Goal: Task Accomplishment & Management: Complete application form

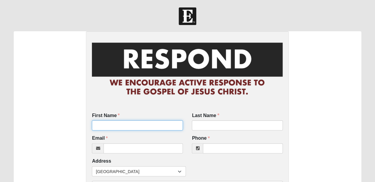
click at [159, 129] on input "First Name" at bounding box center [137, 126] width 91 height 10
type input "william"
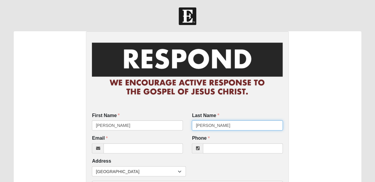
type input "mclaughin"
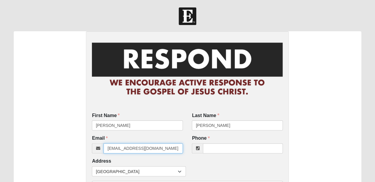
type input "[EMAIL_ADDRESS][DOMAIN_NAME]"
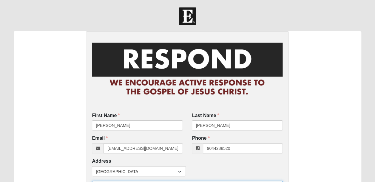
type input "(904) 428-8520"
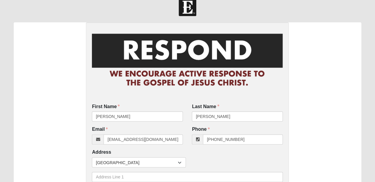
scroll to position [110, 0]
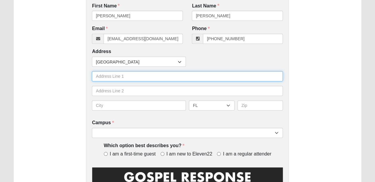
click at [129, 79] on input "text" at bounding box center [187, 76] width 191 height 10
type input "homeless"
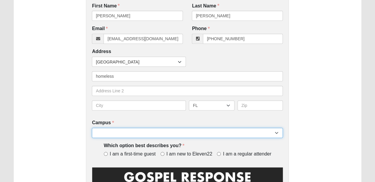
click at [122, 134] on select "Arlington Baymeadows Eleven22 Online [PERSON_NAME][GEOGRAPHIC_DATA] Jesup [GEOG…" at bounding box center [187, 133] width 191 height 10
select select "3"
click at [92, 128] on select "Arlington Baymeadows Eleven22 Online [PERSON_NAME][GEOGRAPHIC_DATA] Jesup [GEOG…" at bounding box center [187, 133] width 191 height 10
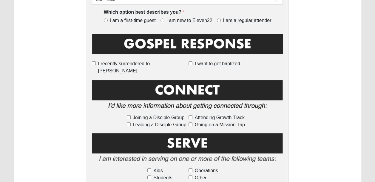
scroll to position [248, 0]
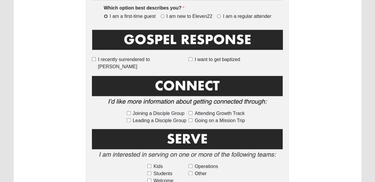
click at [106, 15] on input "I am a first-time guest" at bounding box center [106, 16] width 4 height 4
radio input "true"
click at [192, 164] on input "Operations" at bounding box center [191, 166] width 4 height 4
checkbox input "true"
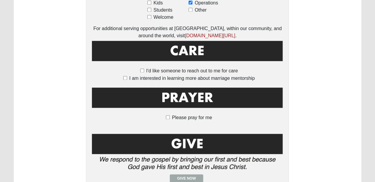
scroll to position [415, 0]
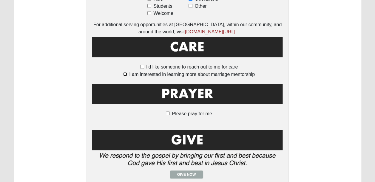
click at [125, 72] on input "I am interested in learning more about marriage mentorship" at bounding box center [125, 74] width 4 height 4
checkbox input "true"
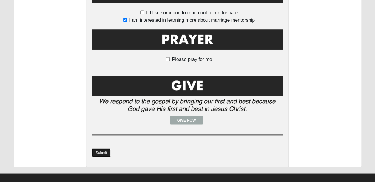
click at [103, 149] on link "Submit" at bounding box center [101, 153] width 18 height 9
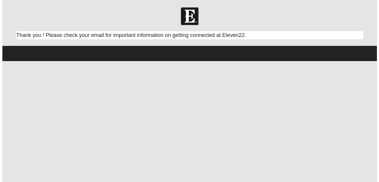
scroll to position [0, 0]
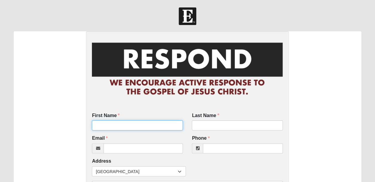
click at [122, 128] on input "First Name" at bounding box center [137, 126] width 91 height 10
type input "daylin"
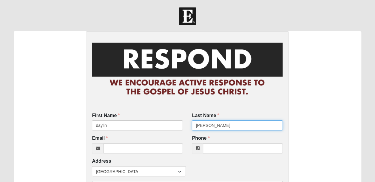
type input "[PERSON_NAME]"
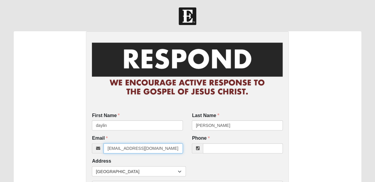
type input "[EMAIL_ADDRESS][DOMAIN_NAME]"
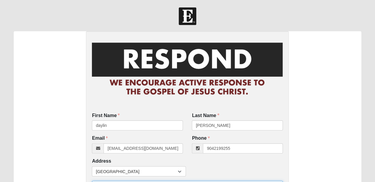
type input "[PHONE_NUMBER]"
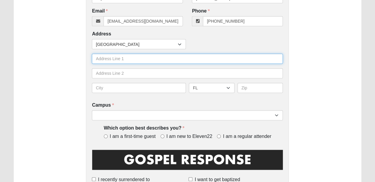
scroll to position [129, 0]
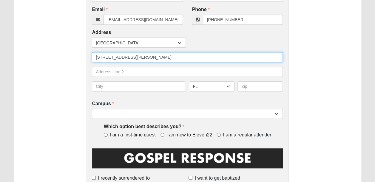
type input "[STREET_ADDRESS][PERSON_NAME]"
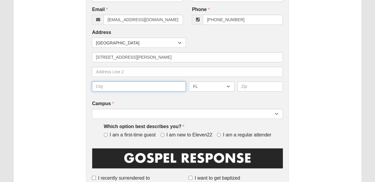
click at [160, 85] on input "text" at bounding box center [139, 86] width 94 height 10
type input "woodbine"
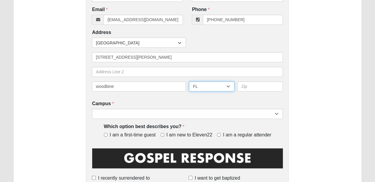
click at [229, 87] on select "AL AK AS AR AZ CA CO CT DE DC FM [GEOGRAPHIC_DATA] [GEOGRAPHIC_DATA] GU HI ID I…" at bounding box center [212, 86] width 46 height 10
select select "GA"
click at [189, 81] on select "AL AK AS AR AZ CA CO CT DE DC FM [GEOGRAPHIC_DATA] [GEOGRAPHIC_DATA] GU HI ID I…" at bounding box center [212, 86] width 46 height 10
click at [248, 88] on input "text" at bounding box center [260, 86] width 46 height 10
type input "31569"
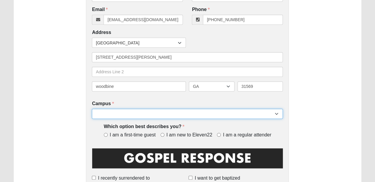
click at [244, 114] on select "Arlington Baymeadows Eleven22 Online [PERSON_NAME][GEOGRAPHIC_DATA] Jesup [GEOG…" at bounding box center [187, 114] width 191 height 10
select select "3"
click at [92, 109] on select "Arlington Baymeadows Eleven22 Online [PERSON_NAME][GEOGRAPHIC_DATA] Jesup [GEOG…" at bounding box center [187, 114] width 191 height 10
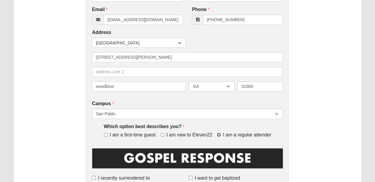
click at [220, 135] on input "I am a regular attender" at bounding box center [219, 135] width 4 height 4
radio input "true"
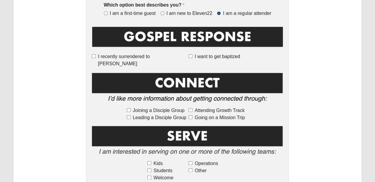
scroll to position [254, 0]
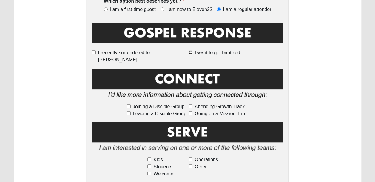
click at [190, 52] on input "I want to get baptized" at bounding box center [191, 52] width 4 height 4
checkbox input "true"
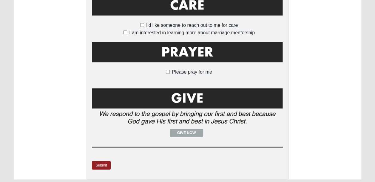
scroll to position [462, 0]
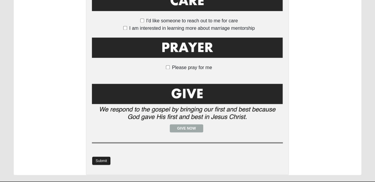
click at [101, 157] on link "Submit" at bounding box center [101, 161] width 18 height 9
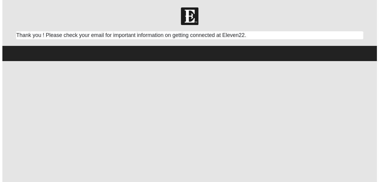
scroll to position [0, 0]
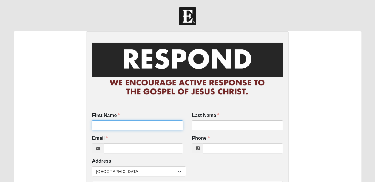
click at [127, 125] on input "First Name" at bounding box center [137, 126] width 91 height 10
type input "[PERSON_NAME]"
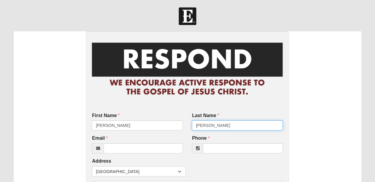
type input "[PERSON_NAME]"
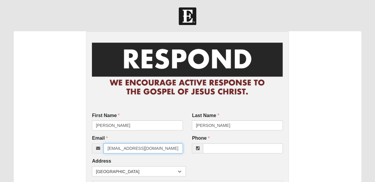
type input "[EMAIL_ADDRESS][DOMAIN_NAME]"
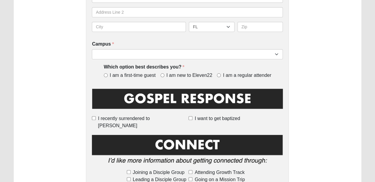
scroll to position [195, 0]
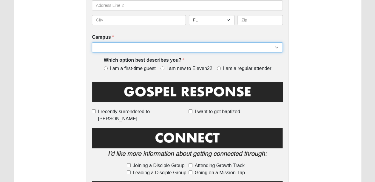
type input "[PHONE_NUMBER]"
click at [277, 48] on select "Arlington Baymeadows Eleven22 Online [PERSON_NAME][GEOGRAPHIC_DATA] Jesup [GEOG…" at bounding box center [187, 47] width 191 height 10
select select "3"
click at [92, 42] on select "Arlington Baymeadows Eleven22 Online [PERSON_NAME][GEOGRAPHIC_DATA] Jesup [GEOG…" at bounding box center [187, 47] width 191 height 10
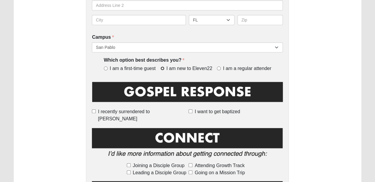
click at [162, 68] on input "I am new to Eleven22" at bounding box center [162, 69] width 4 height 4
radio input "true"
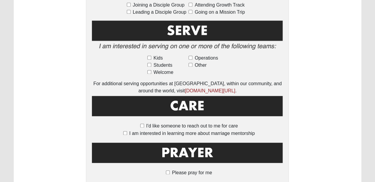
scroll to position [353, 0]
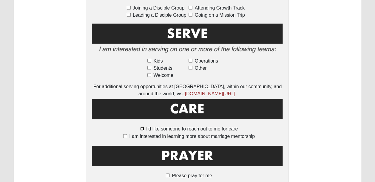
click at [142, 127] on input "I'd like someone to reach out to me for care" at bounding box center [142, 129] width 4 height 4
checkbox input "true"
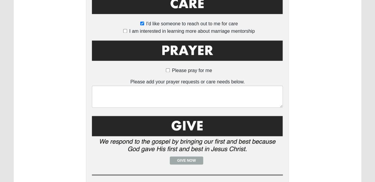
scroll to position [459, 0]
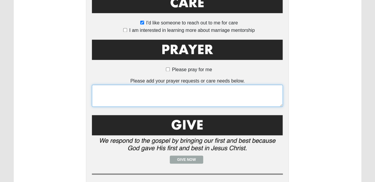
click at [155, 90] on textarea at bounding box center [187, 96] width 191 height 22
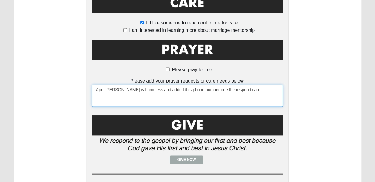
click at [214, 85] on textarea "April Christine B. is homeless and added this phone number one the respond card" at bounding box center [187, 96] width 191 height 22
click at [251, 85] on textarea "April Christine B. is homeless and added this phone number on the respond card" at bounding box center [187, 96] width 191 height 22
click at [104, 85] on textarea "April Christine B. is homeless and added this phone number on the respond card …" at bounding box center [187, 96] width 191 height 22
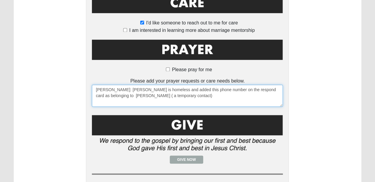
scroll to position [498, 0]
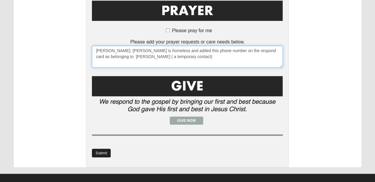
type textarea "April Terrell FYI: Christine B. is homeless and added this phone number on the …"
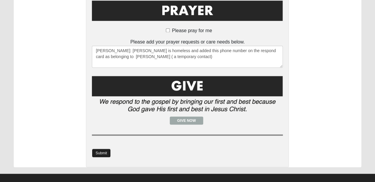
click at [104, 149] on link "Submit" at bounding box center [101, 153] width 18 height 9
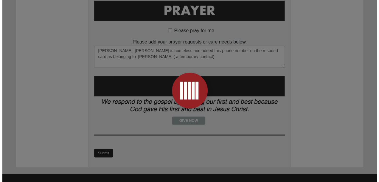
scroll to position [0, 0]
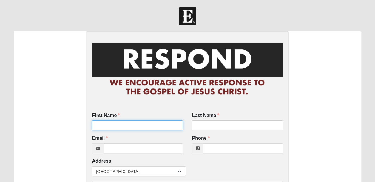
click at [123, 126] on input "First Name" at bounding box center [137, 126] width 91 height 10
type input "James"
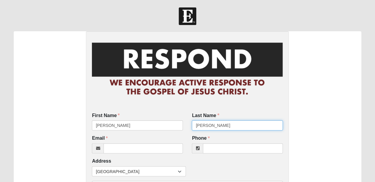
type input "roark"
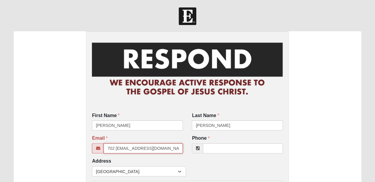
click at [115, 149] on input "702 tubs@gmail.com" at bounding box center [143, 148] width 79 height 10
click at [163, 149] on input "702tubs@gmail.com" at bounding box center [143, 148] width 79 height 10
type input "702tubs@gmail.com"
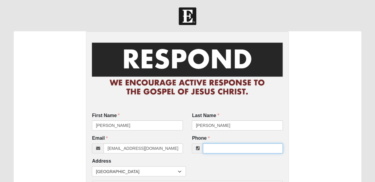
click at [220, 147] on input "Phone" at bounding box center [243, 148] width 80 height 10
type input "0"
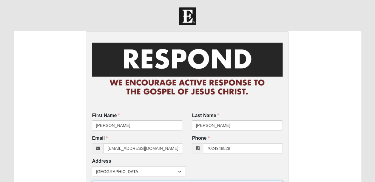
type input "(702) 494-8829"
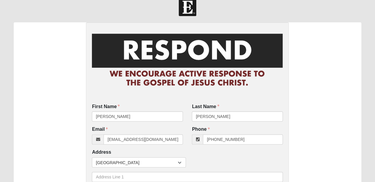
scroll to position [110, 0]
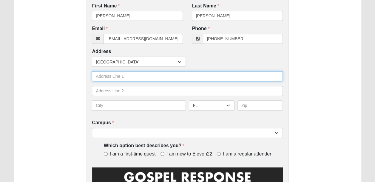
click at [151, 76] on input "text" at bounding box center [187, 76] width 191 height 10
type input "100 w middleton dr"
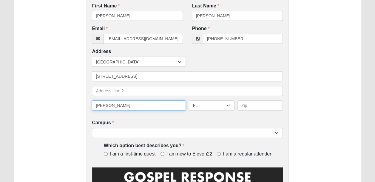
type input "henderson"
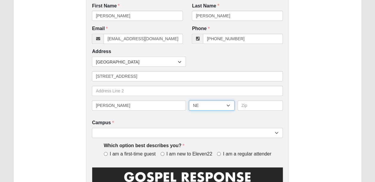
click at [229, 107] on select "AL AK AS AR AZ CA CO CT DE DC FM [GEOGRAPHIC_DATA] [GEOGRAPHIC_DATA] GU HI ID I…" at bounding box center [212, 106] width 46 height 10
select select "NV"
click at [189, 101] on select "AL AK AS AR AZ CA CO CT DE DC FM [GEOGRAPHIC_DATA] [GEOGRAPHIC_DATA] GU HI ID I…" at bounding box center [212, 106] width 46 height 10
click at [254, 106] on input "text" at bounding box center [260, 106] width 46 height 10
type input "89015"
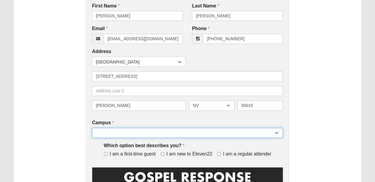
click at [238, 131] on select "Arlington Baymeadows Eleven22 Online [PERSON_NAME][GEOGRAPHIC_DATA] Jesup [GEOG…" at bounding box center [187, 133] width 191 height 10
select select "3"
click at [92, 128] on select "Arlington Baymeadows Eleven22 Online [PERSON_NAME][GEOGRAPHIC_DATA] Jesup [GEOG…" at bounding box center [187, 133] width 191 height 10
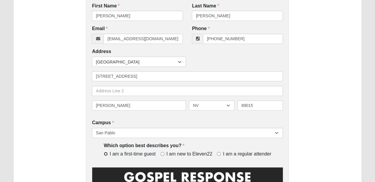
click at [105, 155] on input "I am a first-time guest" at bounding box center [106, 154] width 4 height 4
radio input "true"
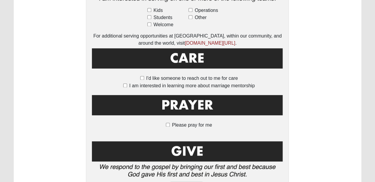
scroll to position [470, 0]
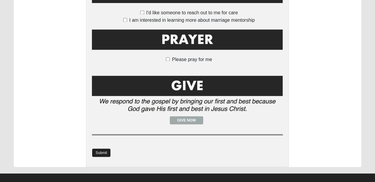
click at [101, 149] on link "Submit" at bounding box center [101, 153] width 18 height 9
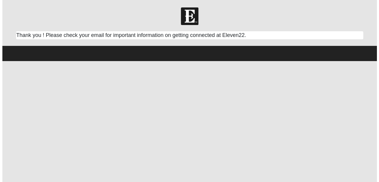
scroll to position [0, 0]
